Goal: Task Accomplishment & Management: Manage account settings

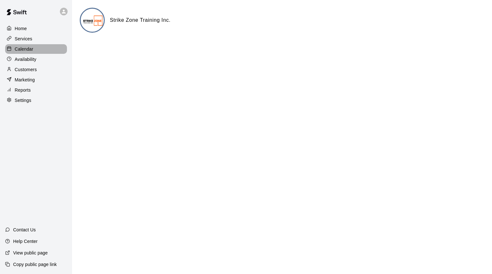
click at [21, 51] on p "Calendar" at bounding box center [24, 49] width 19 height 6
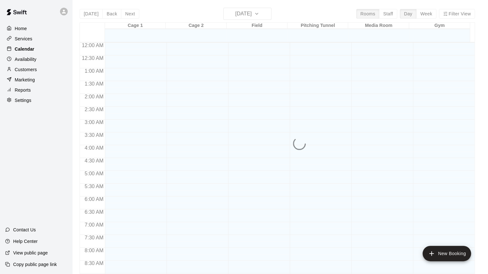
scroll to position [348, 0]
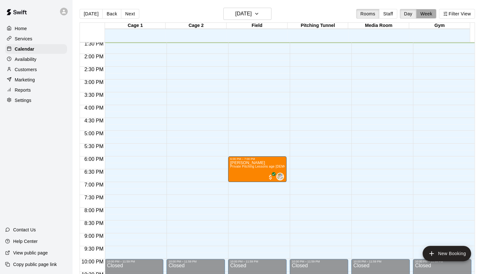
click at [429, 11] on button "Week" at bounding box center [426, 14] width 20 height 10
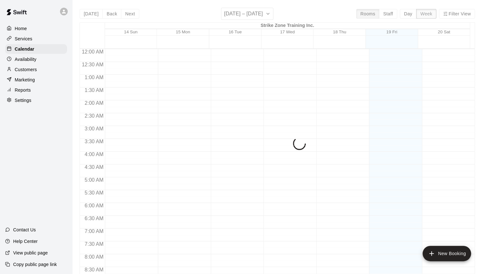
scroll to position [348, 0]
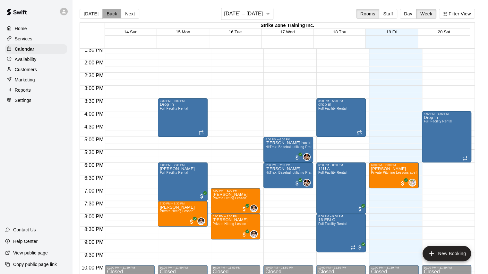
click at [107, 16] on button "Back" at bounding box center [111, 14] width 19 height 10
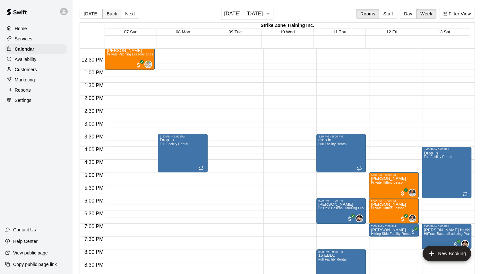
scroll to position [313, 0]
click at [130, 12] on button "Next" at bounding box center [130, 14] width 18 height 10
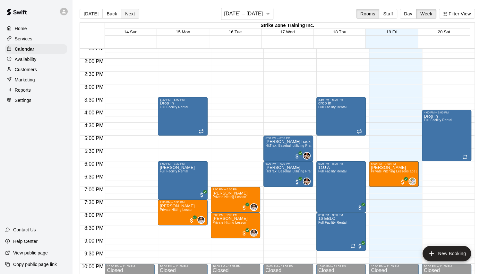
scroll to position [383, 0]
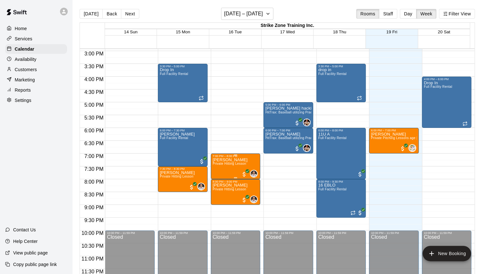
click at [244, 157] on div "7:00 PM – 8:00 PM" at bounding box center [236, 155] width 46 height 3
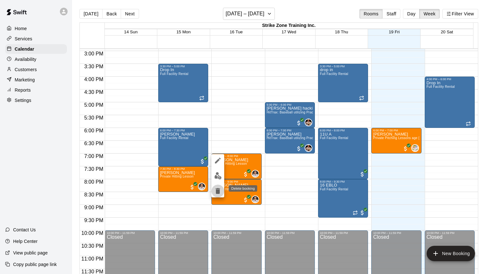
click at [218, 192] on icon "delete" at bounding box center [218, 191] width 4 height 6
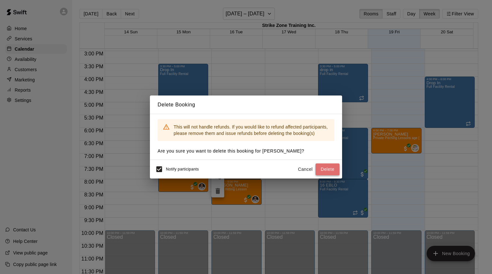
click at [330, 168] on button "Delete" at bounding box center [328, 169] width 24 height 12
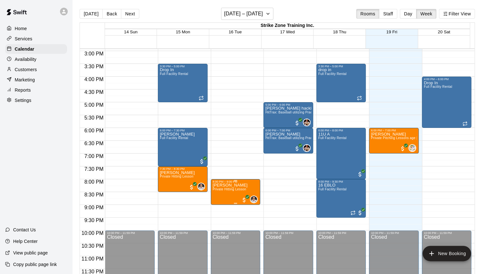
click at [241, 185] on p "[PERSON_NAME]" at bounding box center [230, 185] width 35 height 0
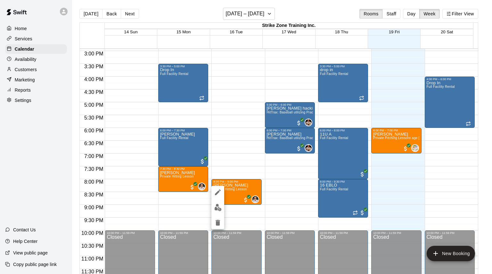
click at [474, 203] on div at bounding box center [246, 137] width 492 height 274
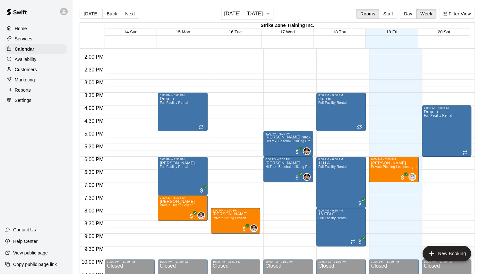
scroll to position [338, 0]
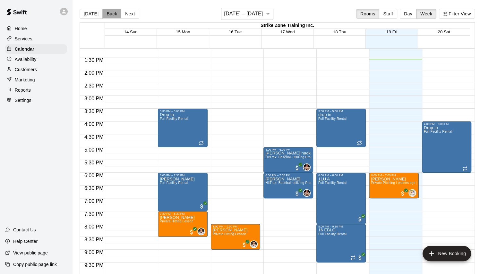
click at [111, 13] on button "Back" at bounding box center [111, 14] width 19 height 10
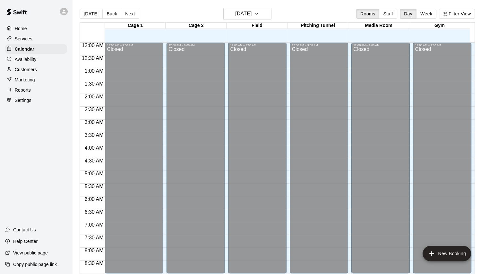
scroll to position [282, 0]
